Goal: Check status: Check status

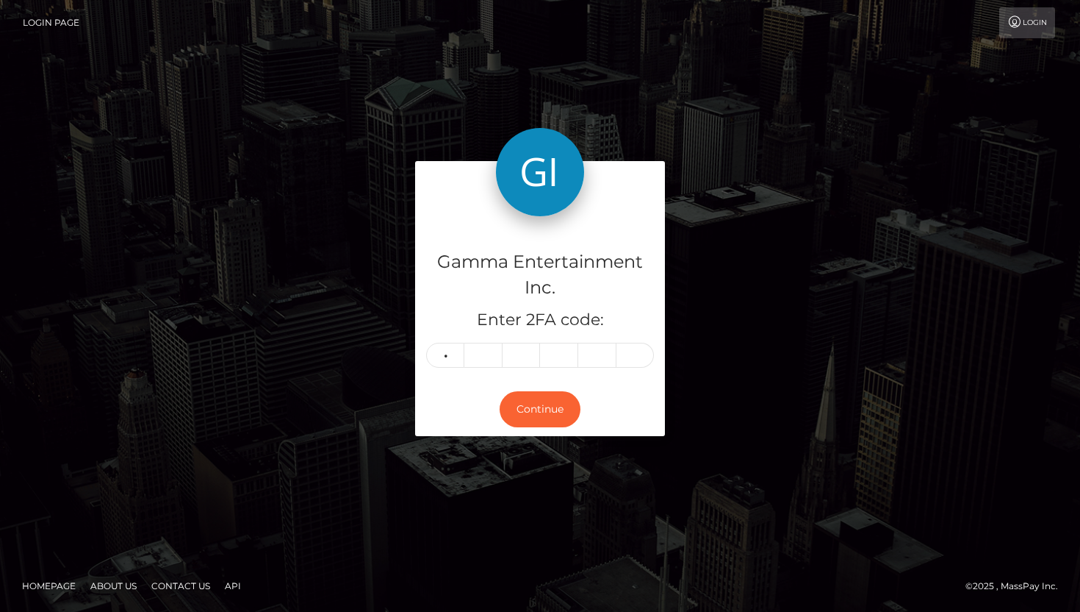
type input "5"
type input "0"
type input "8"
type input "6"
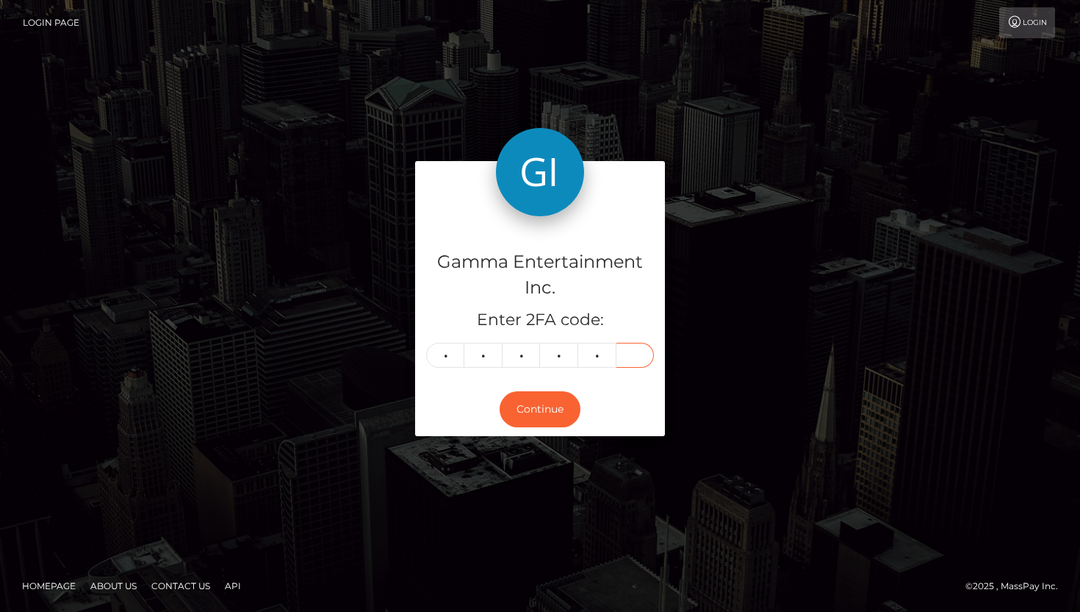
type input "4"
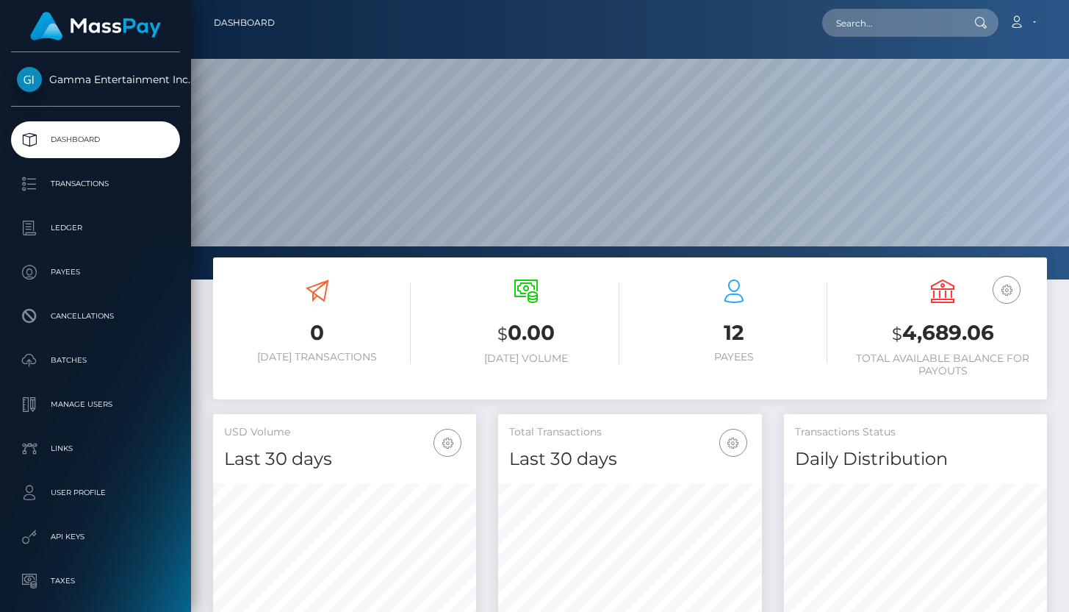
scroll to position [260, 263]
click at [106, 229] on p "Ledger" at bounding box center [95, 228] width 157 height 22
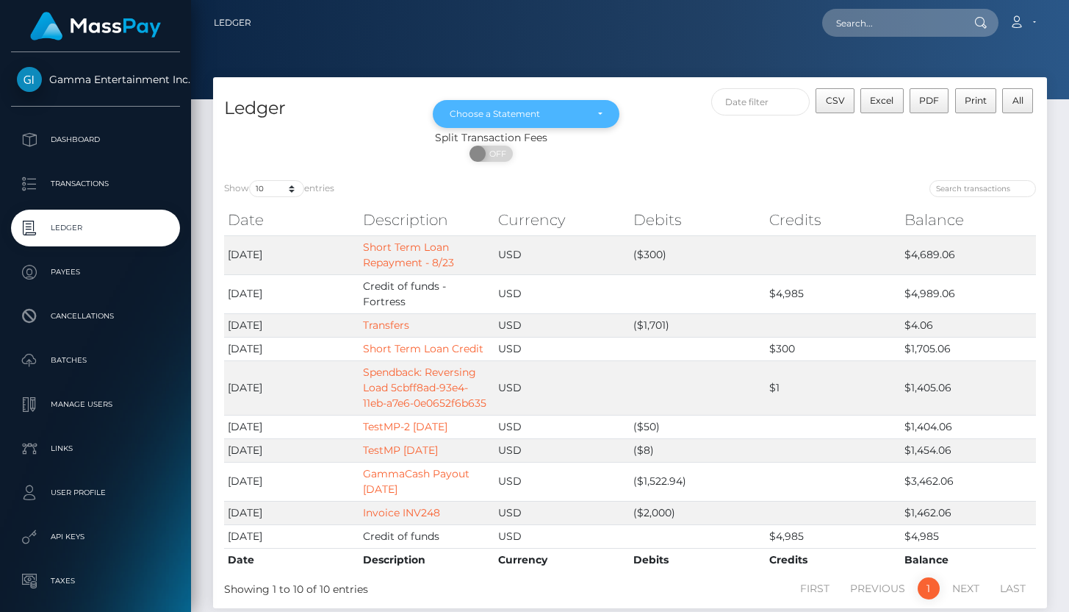
click at [528, 118] on div "Choose a Statement" at bounding box center [518, 114] width 136 height 12
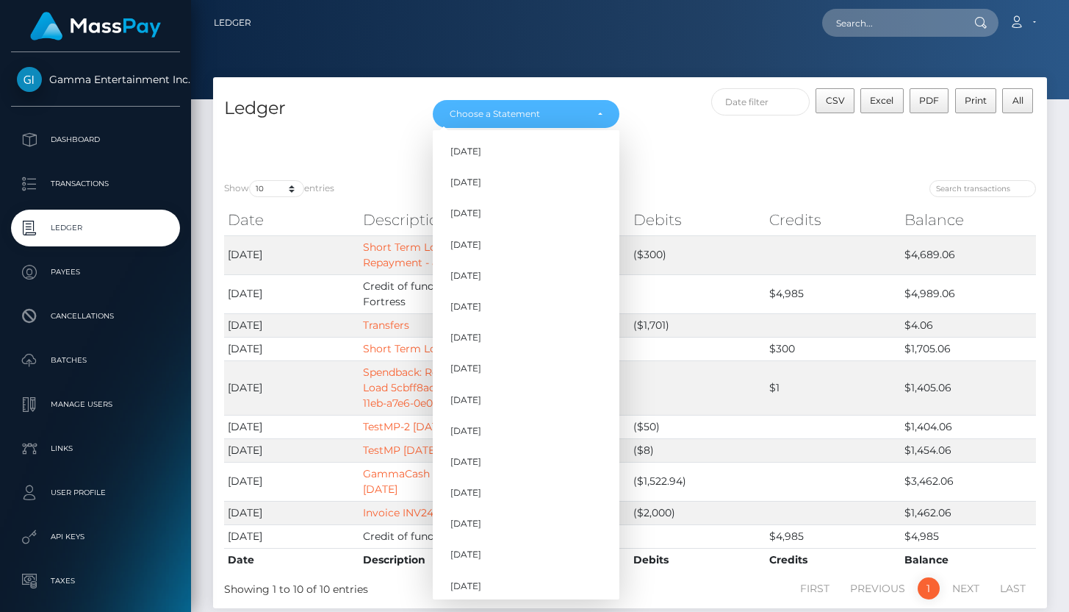
scroll to position [1248, 0]
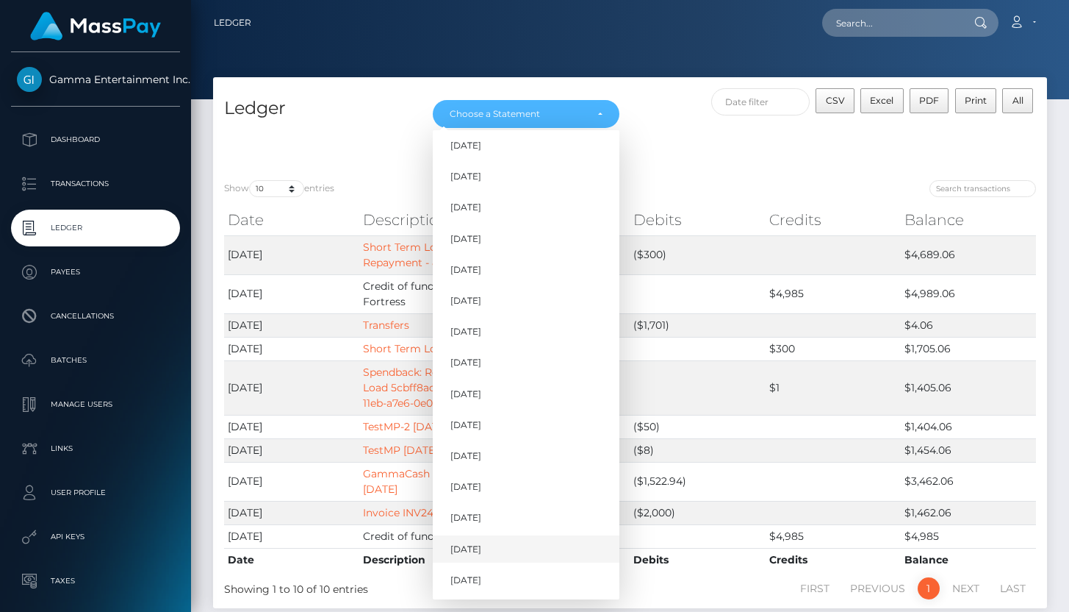
click at [481, 542] on span "Aug 2025" at bounding box center [466, 548] width 31 height 13
select select "Aug 2025"
